Goal: Task Accomplishment & Management: Complete application form

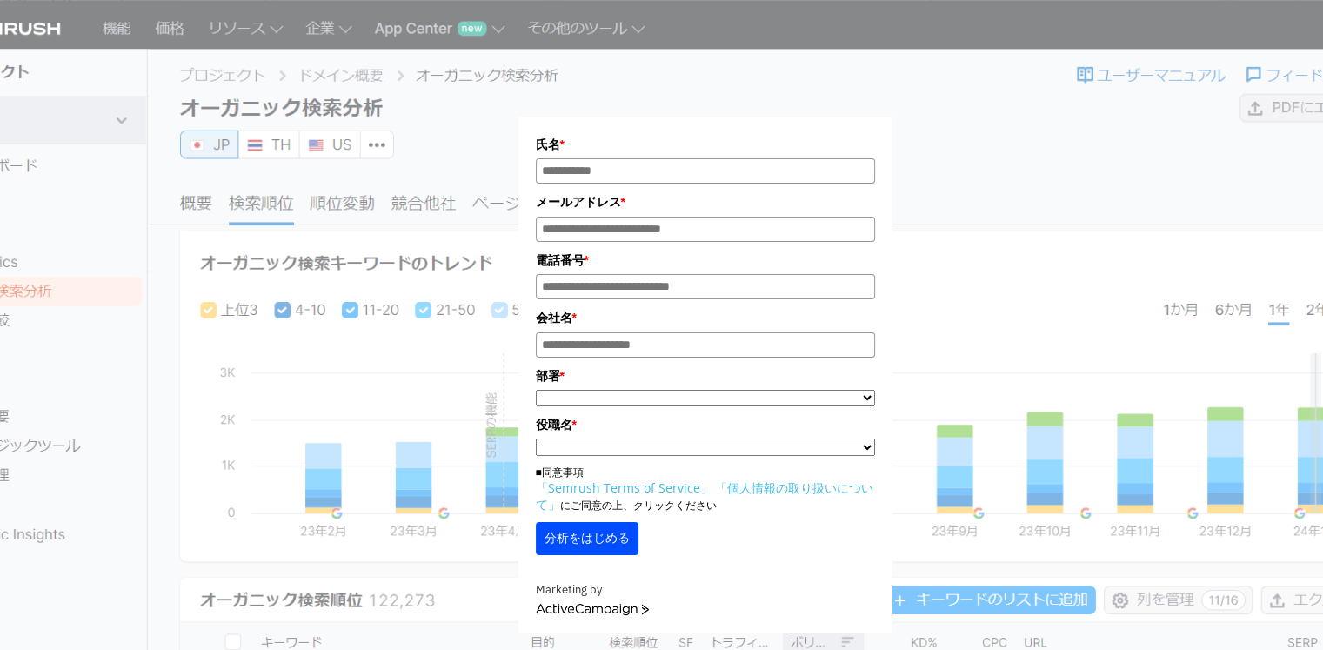
click at [938, 236] on div "氏名 * メールアドレス * 電話番号 * 会社名 * *" at bounding box center [705, 327] width 870 height 611
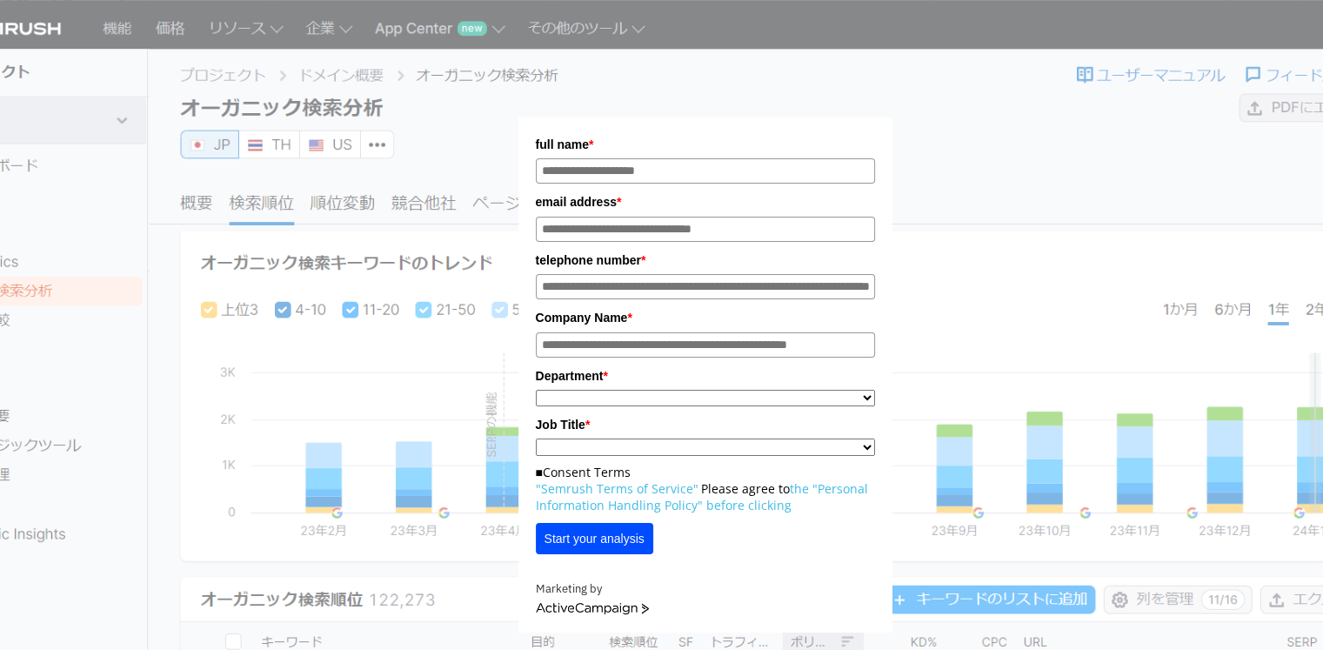
click at [1023, 158] on div "full name * email address * telephone number * Company Name * * ********* *" at bounding box center [705, 327] width 870 height 611
click at [46, 25] on section "full name * email address * telephone number * Company Name * * *" at bounding box center [661, 505] width 1323 height 1011
click at [1124, 158] on div "full name * email address * telephone number * Company Name * * ********* *" at bounding box center [705, 327] width 870 height 611
